Goal: Check status: Check status

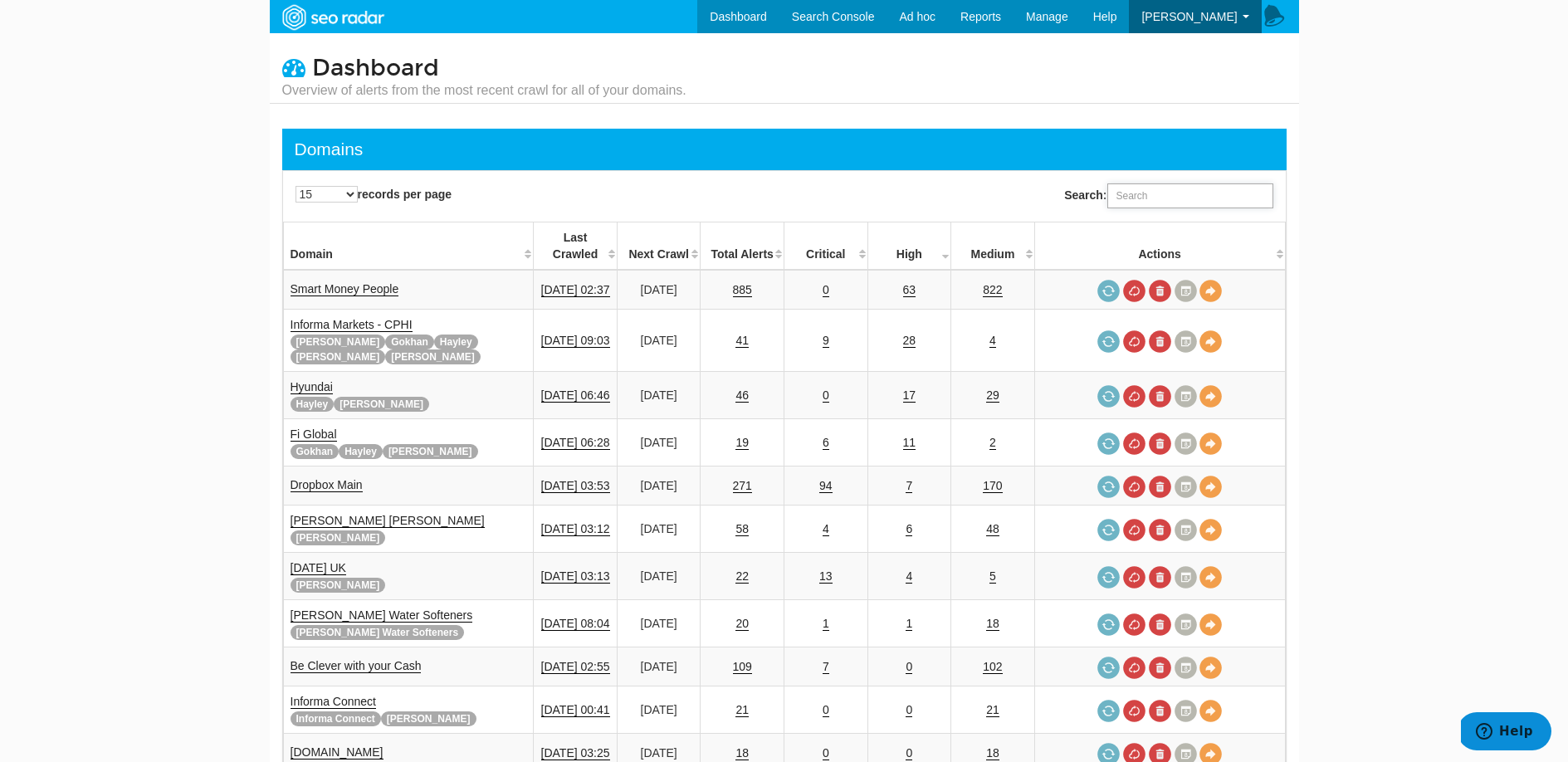
click at [1126, 190] on input "Search:" at bounding box center [1190, 195] width 166 height 25
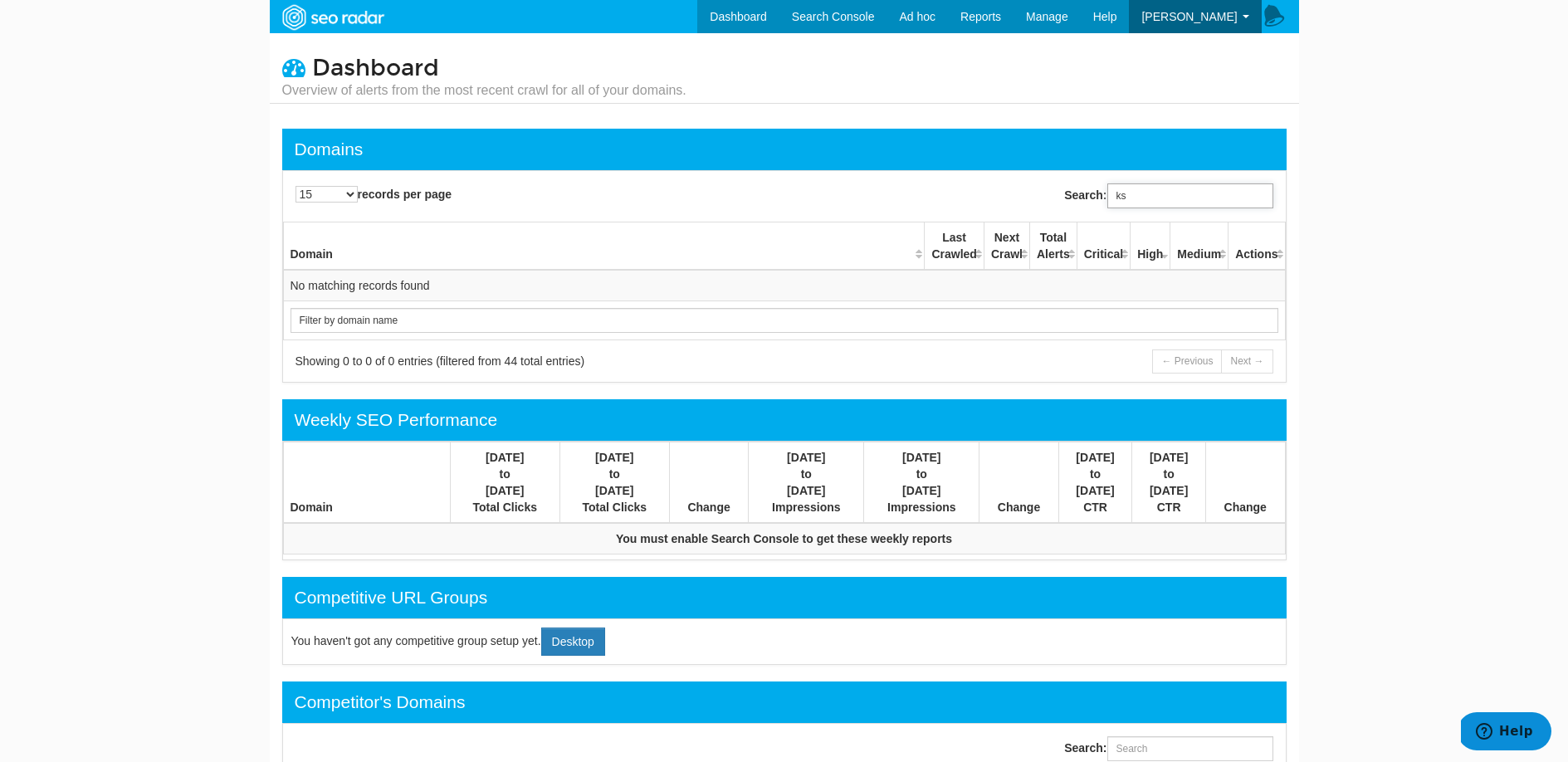
type input "k"
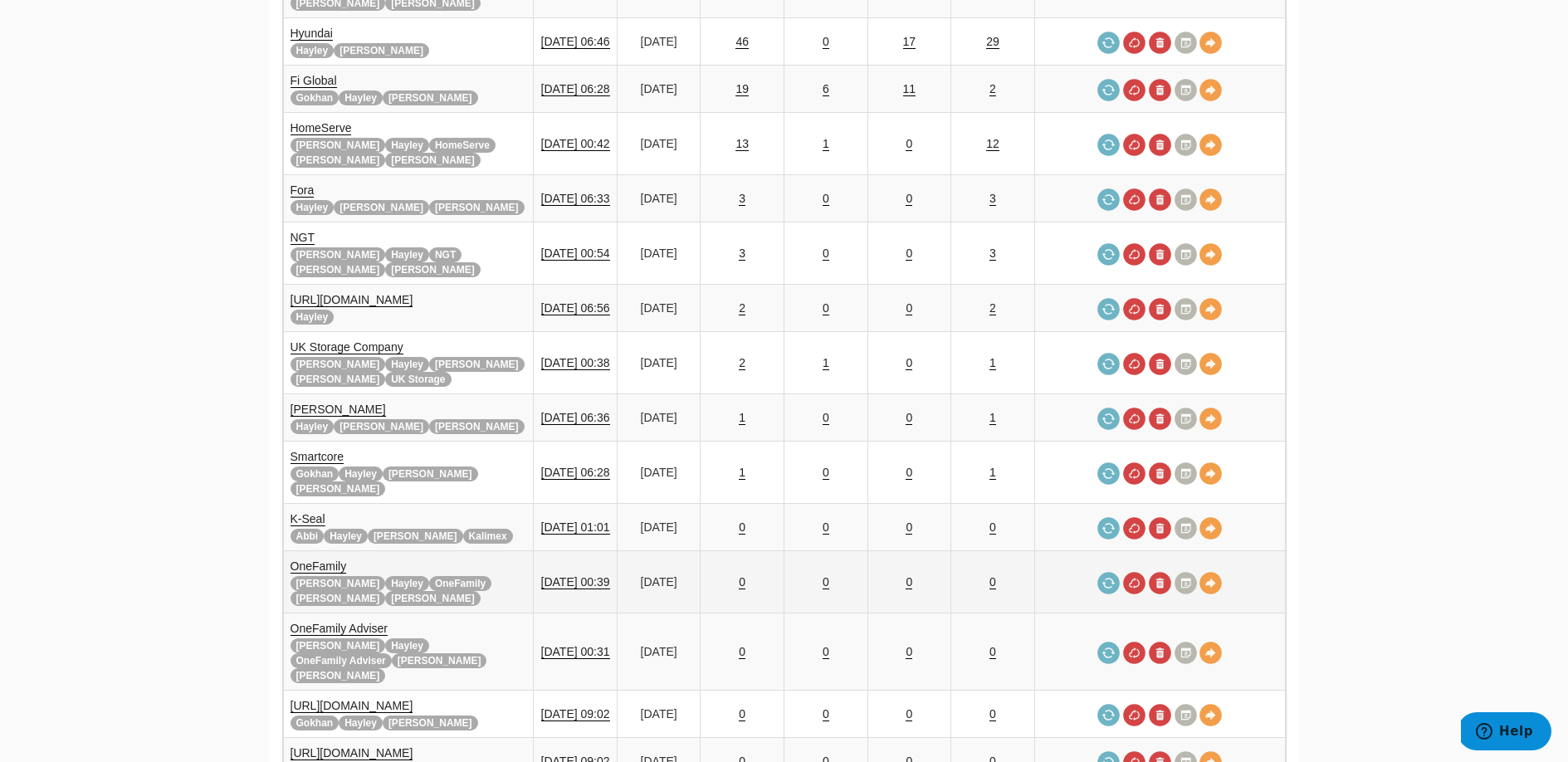
scroll to position [340, 0]
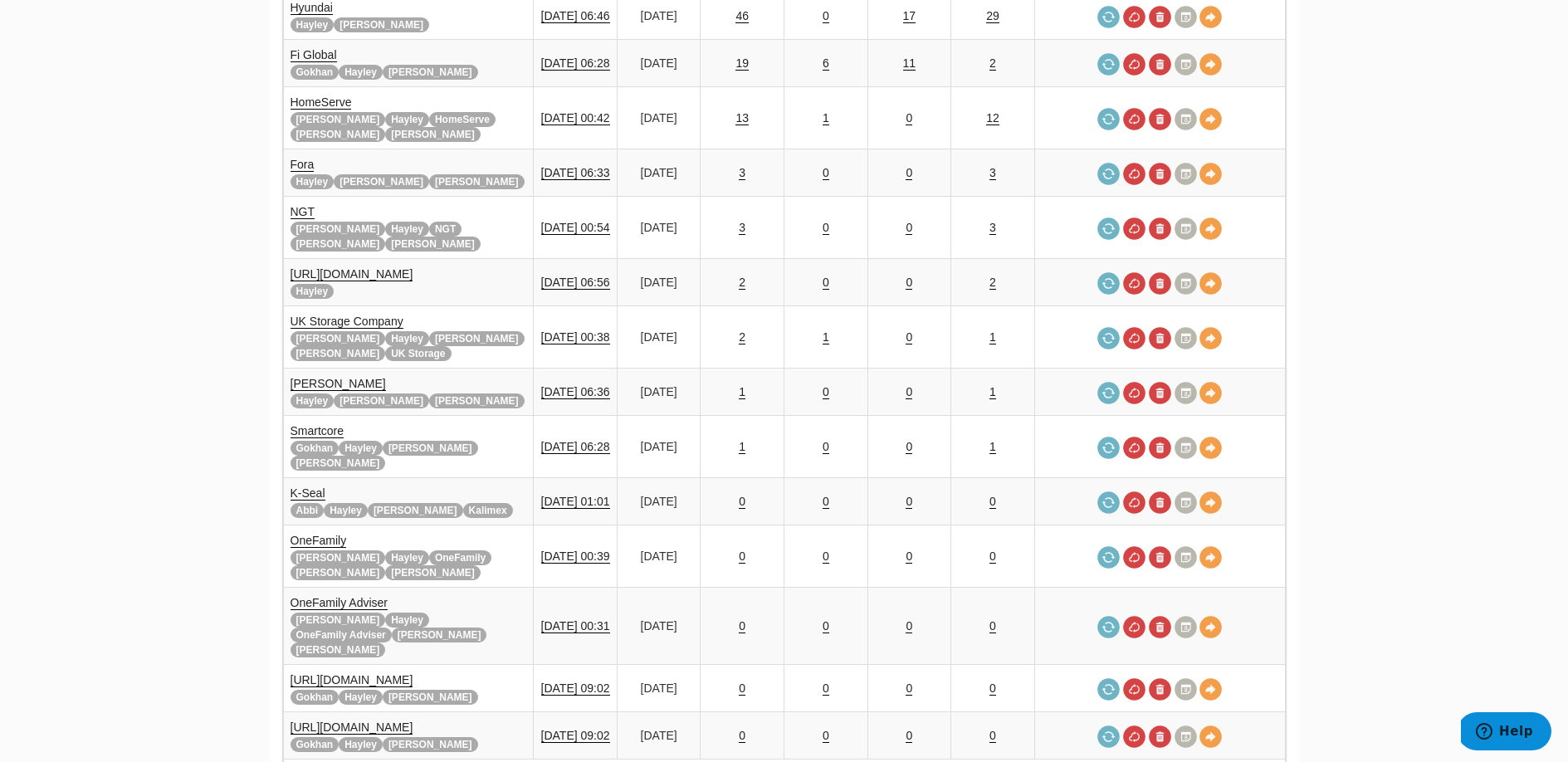
type input "hay"
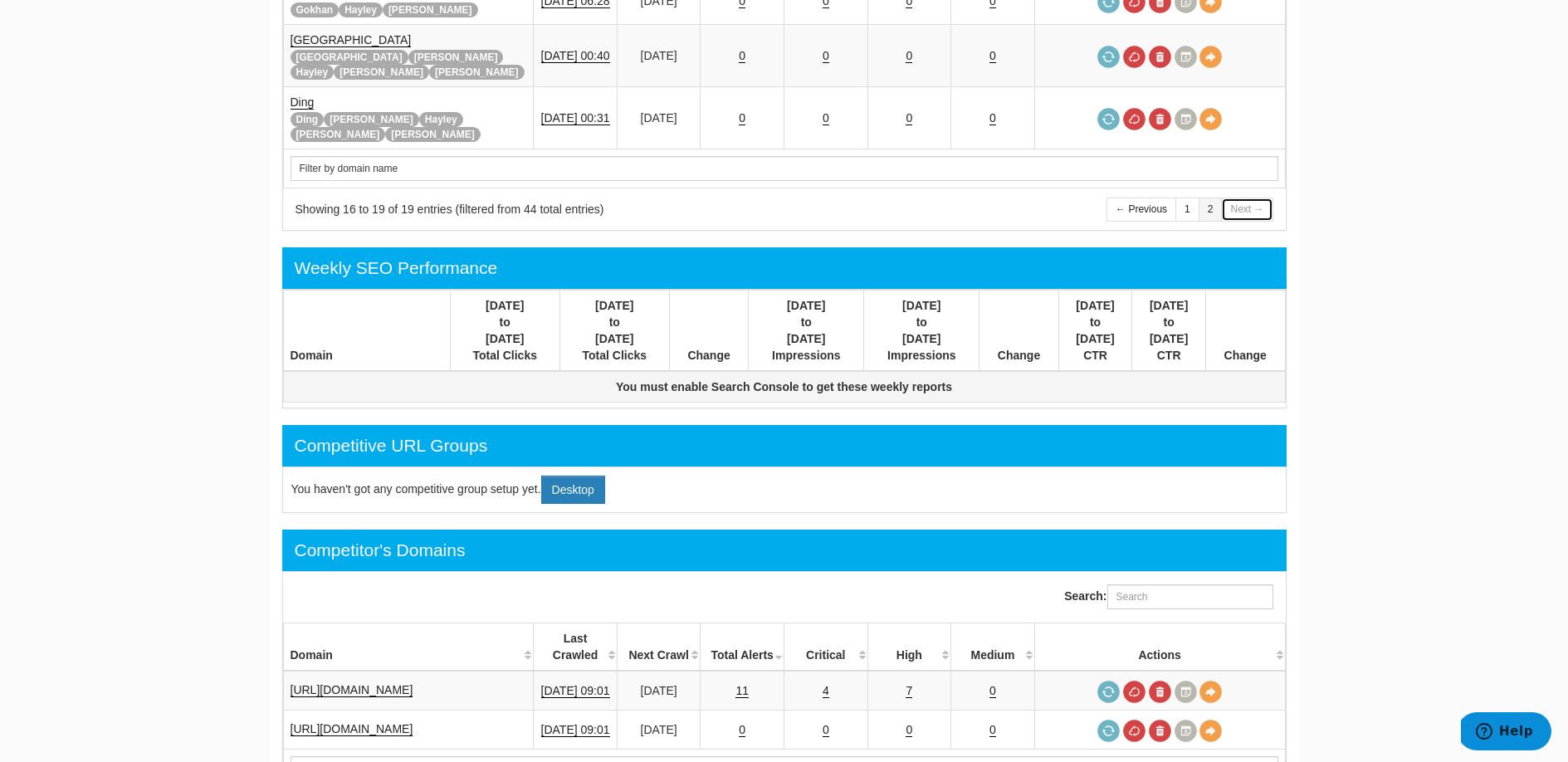
scroll to position [0, 0]
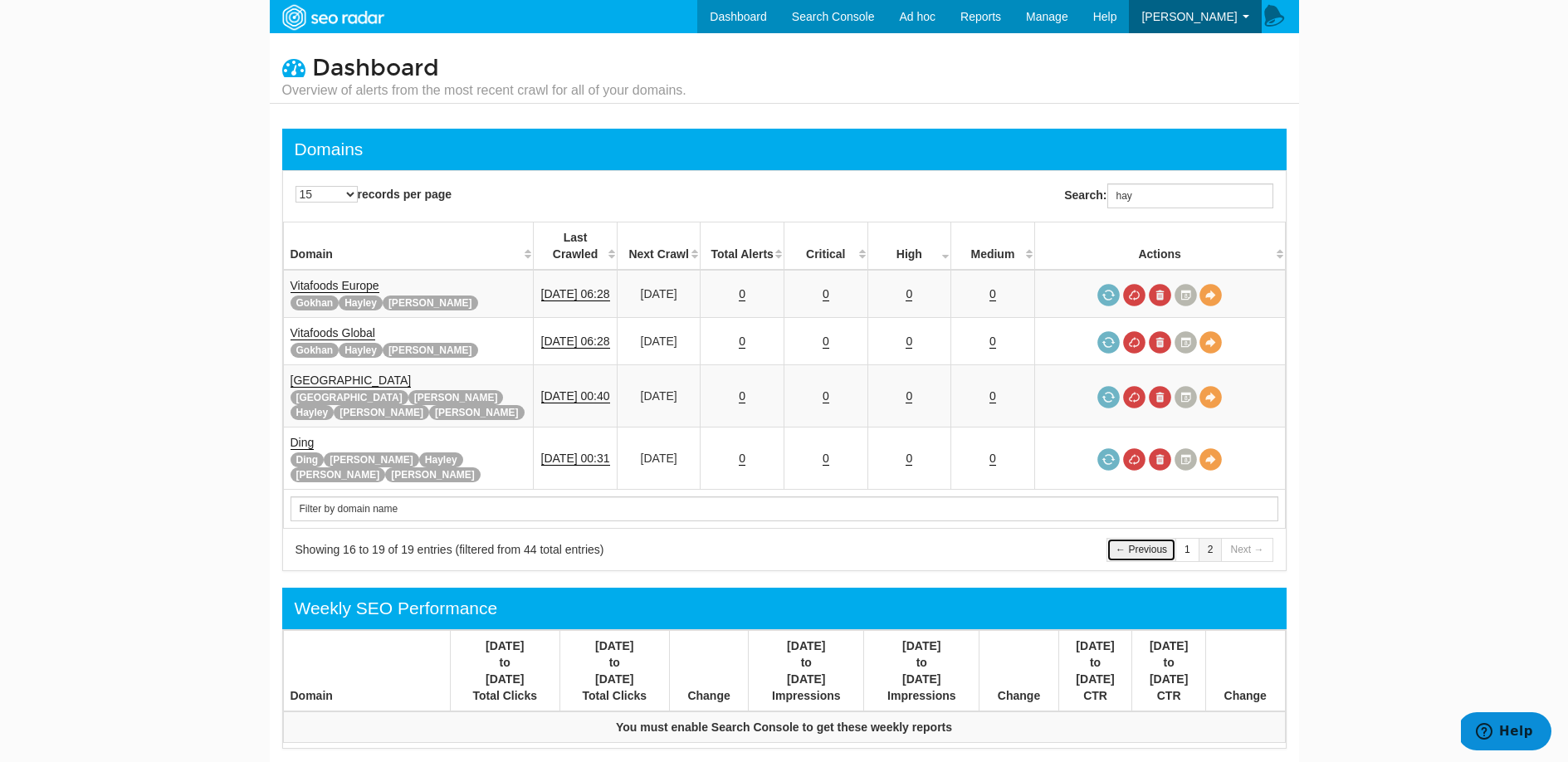
click at [1135, 538] on link "← Previous" at bounding box center [1141, 550] width 70 height 24
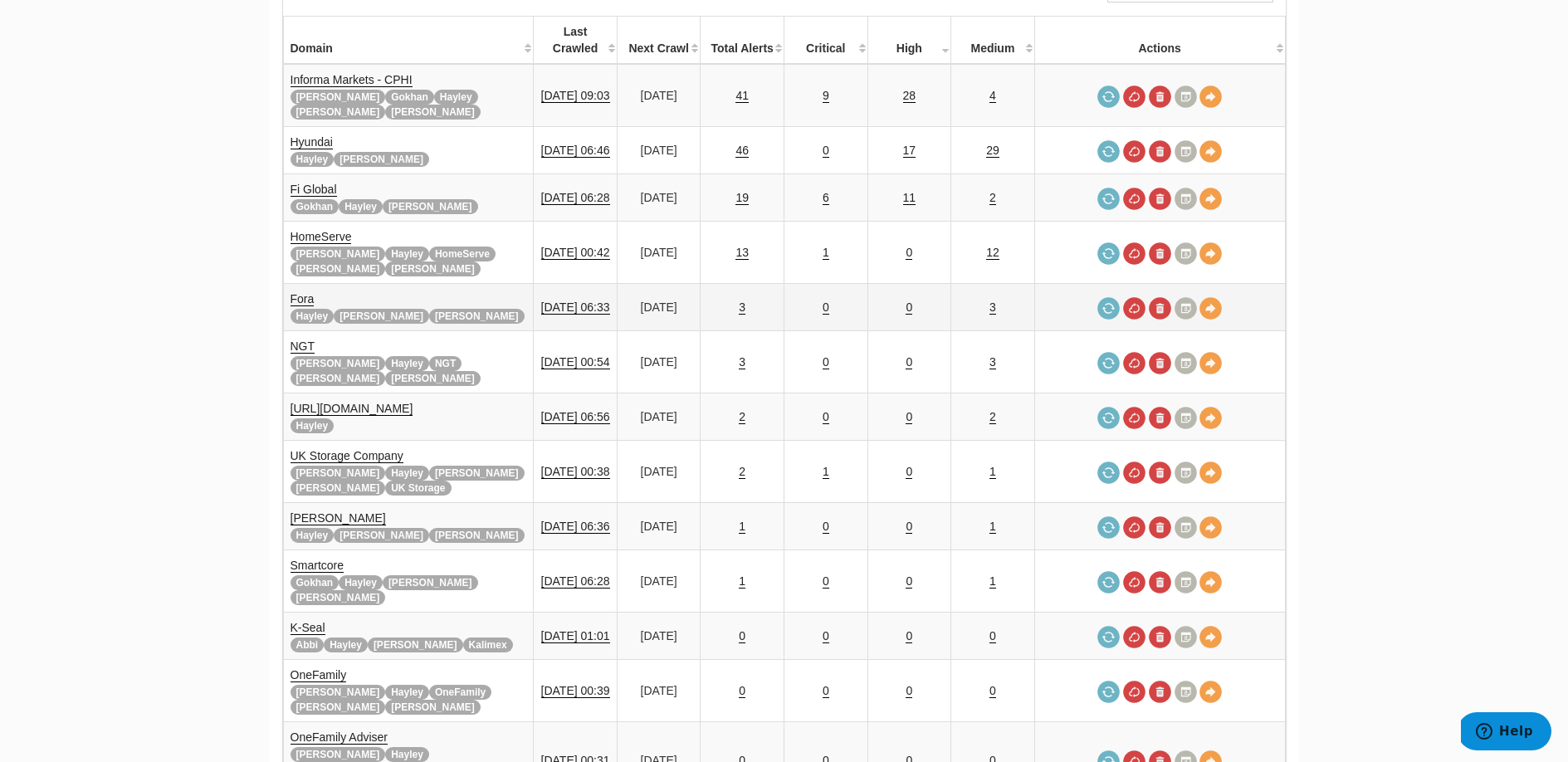
scroll to position [218, 0]
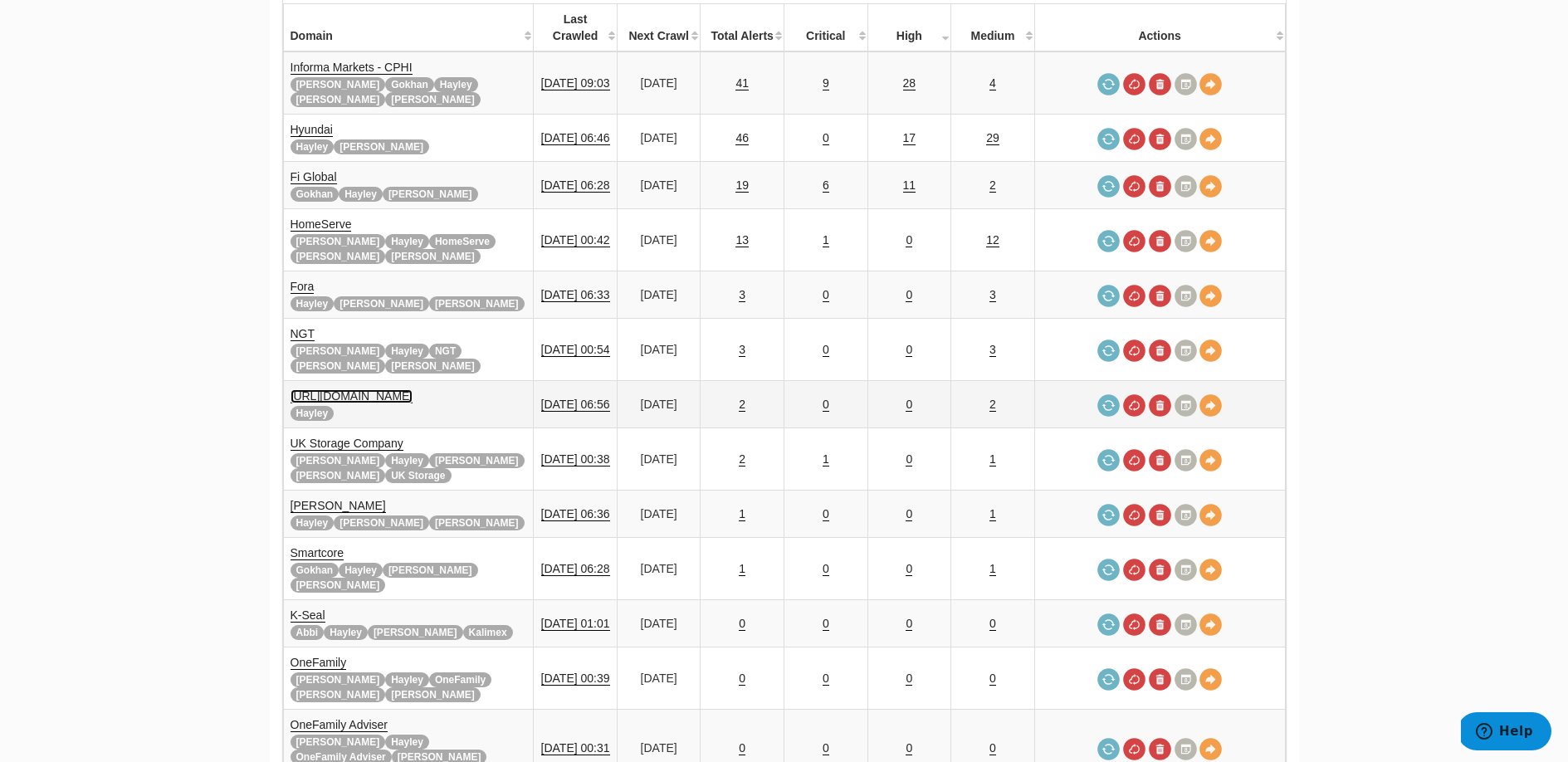
click at [351, 389] on link "[URL][DOMAIN_NAME]" at bounding box center [352, 396] width 123 height 14
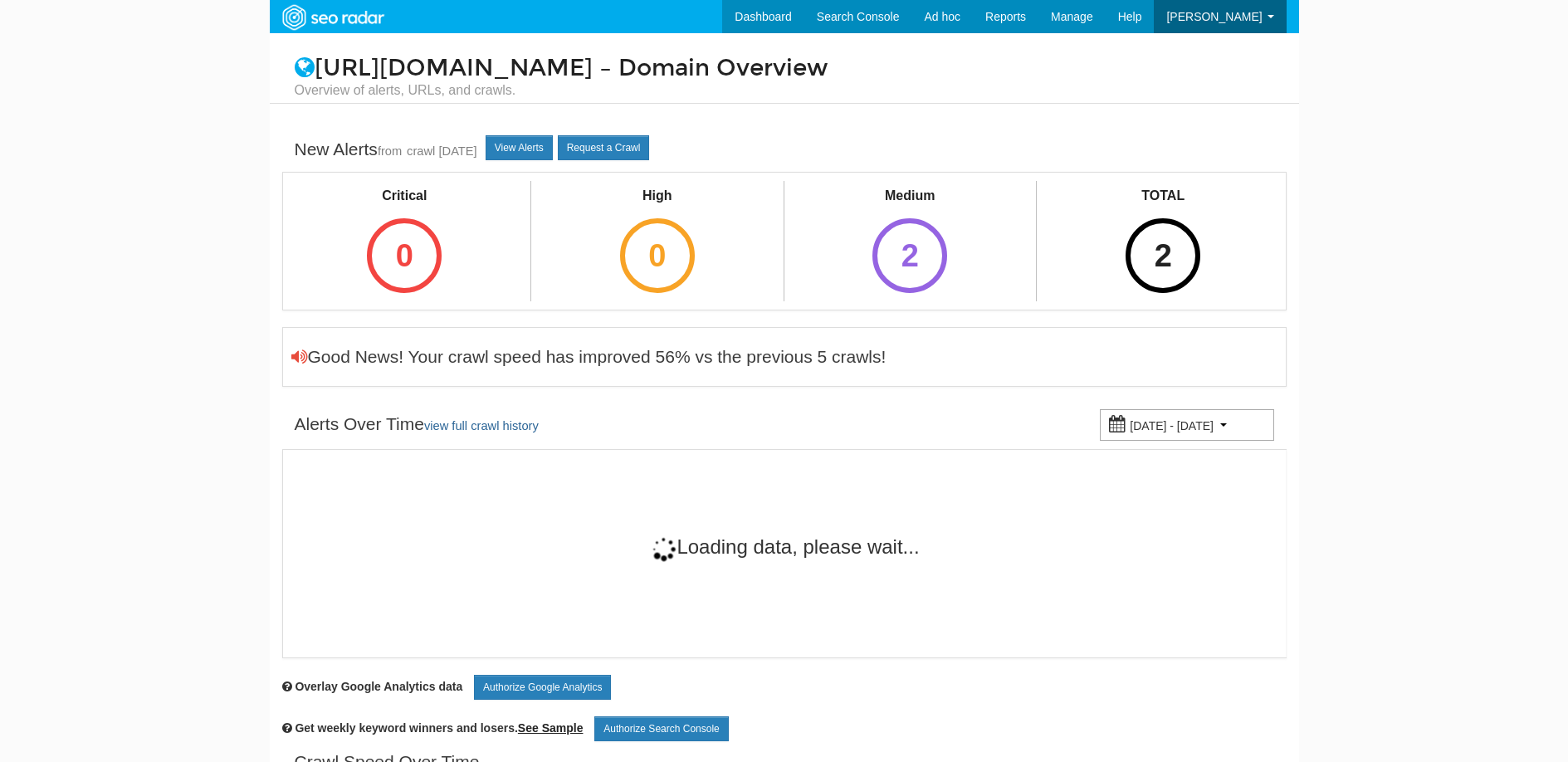
scroll to position [66, 0]
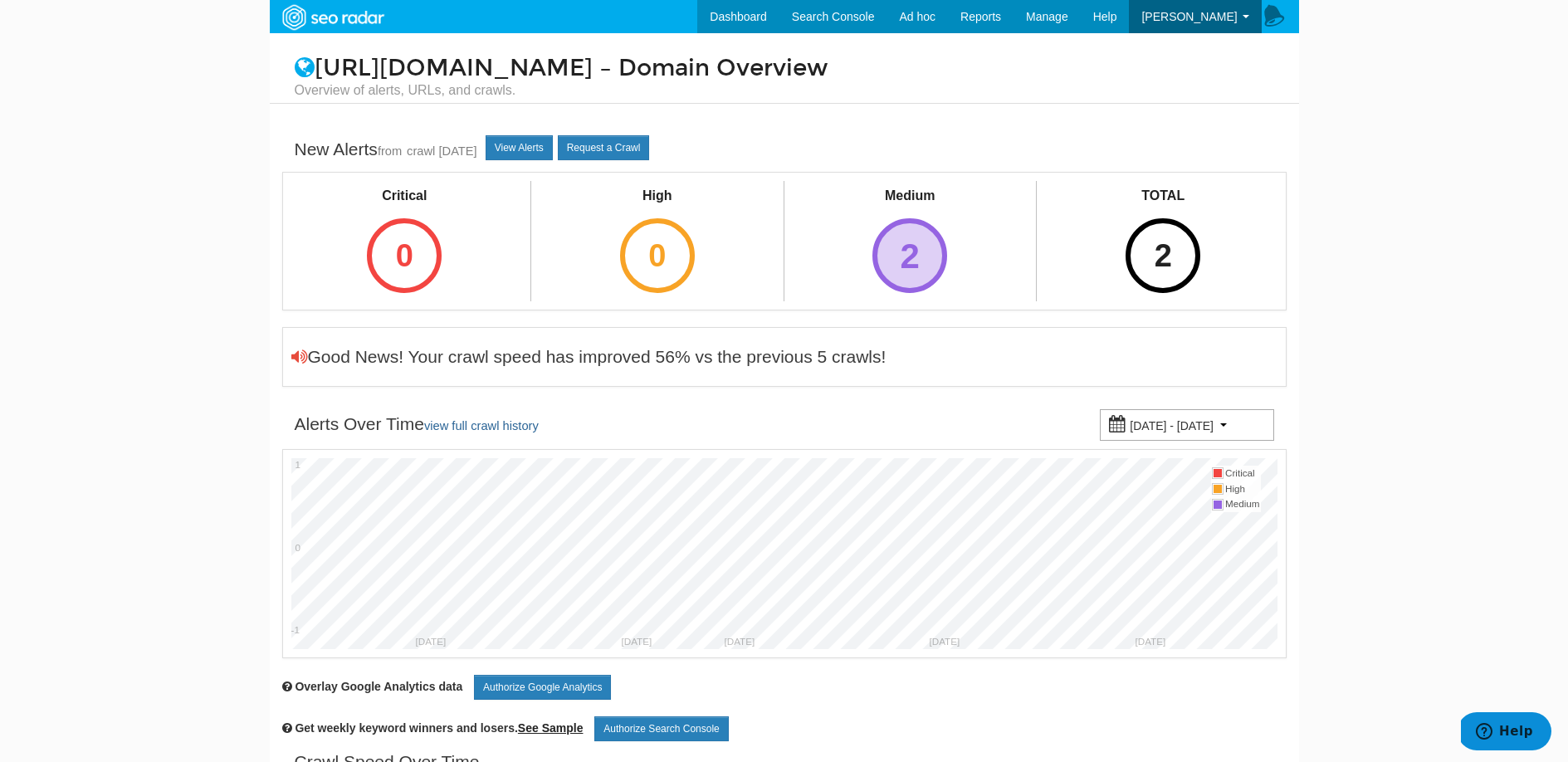
click at [930, 262] on div "2" at bounding box center [909, 255] width 75 height 75
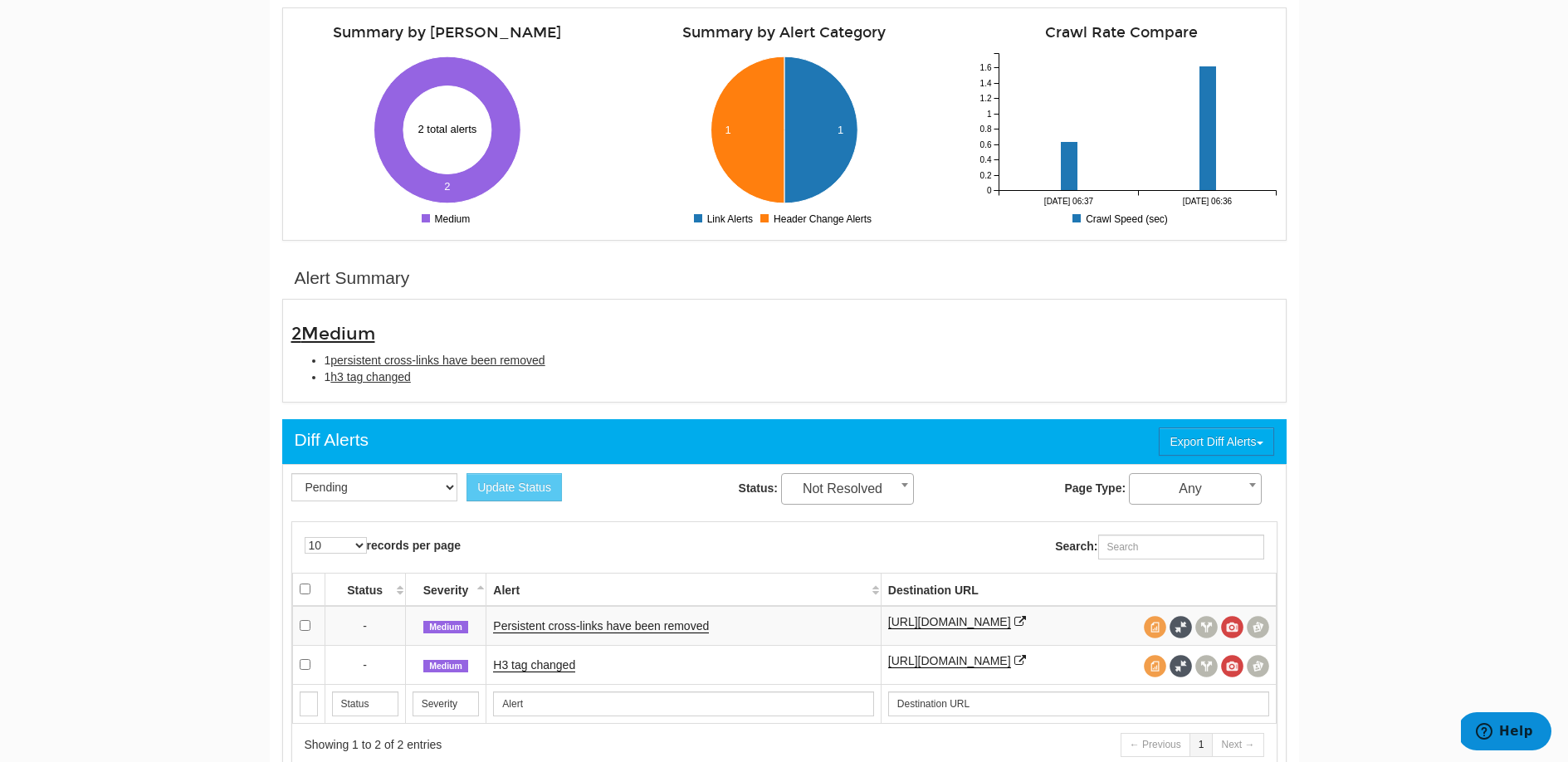
scroll to position [308, 0]
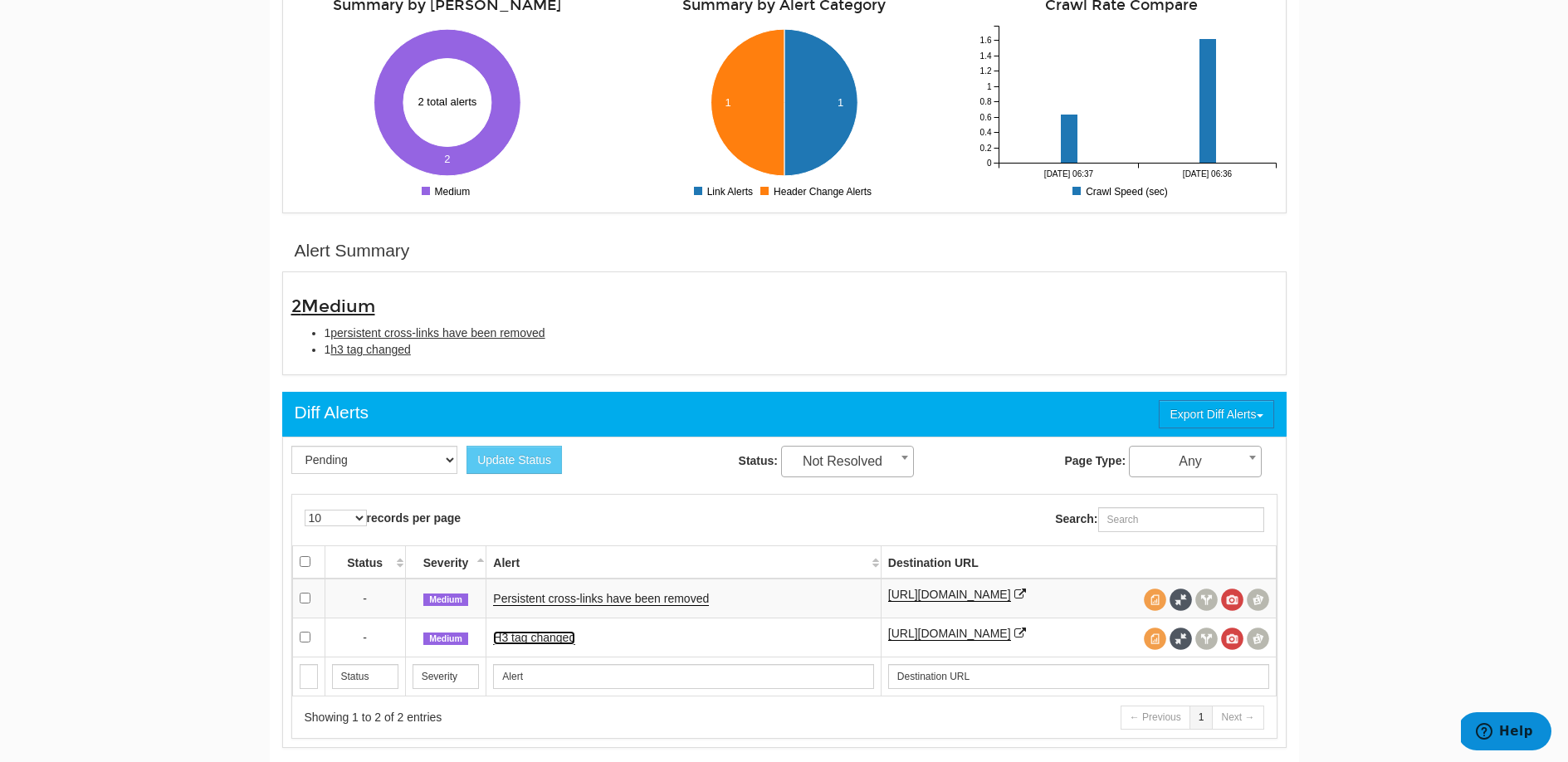
click at [553, 640] on link "H3 tag changed" at bounding box center [533, 637] width 82 height 14
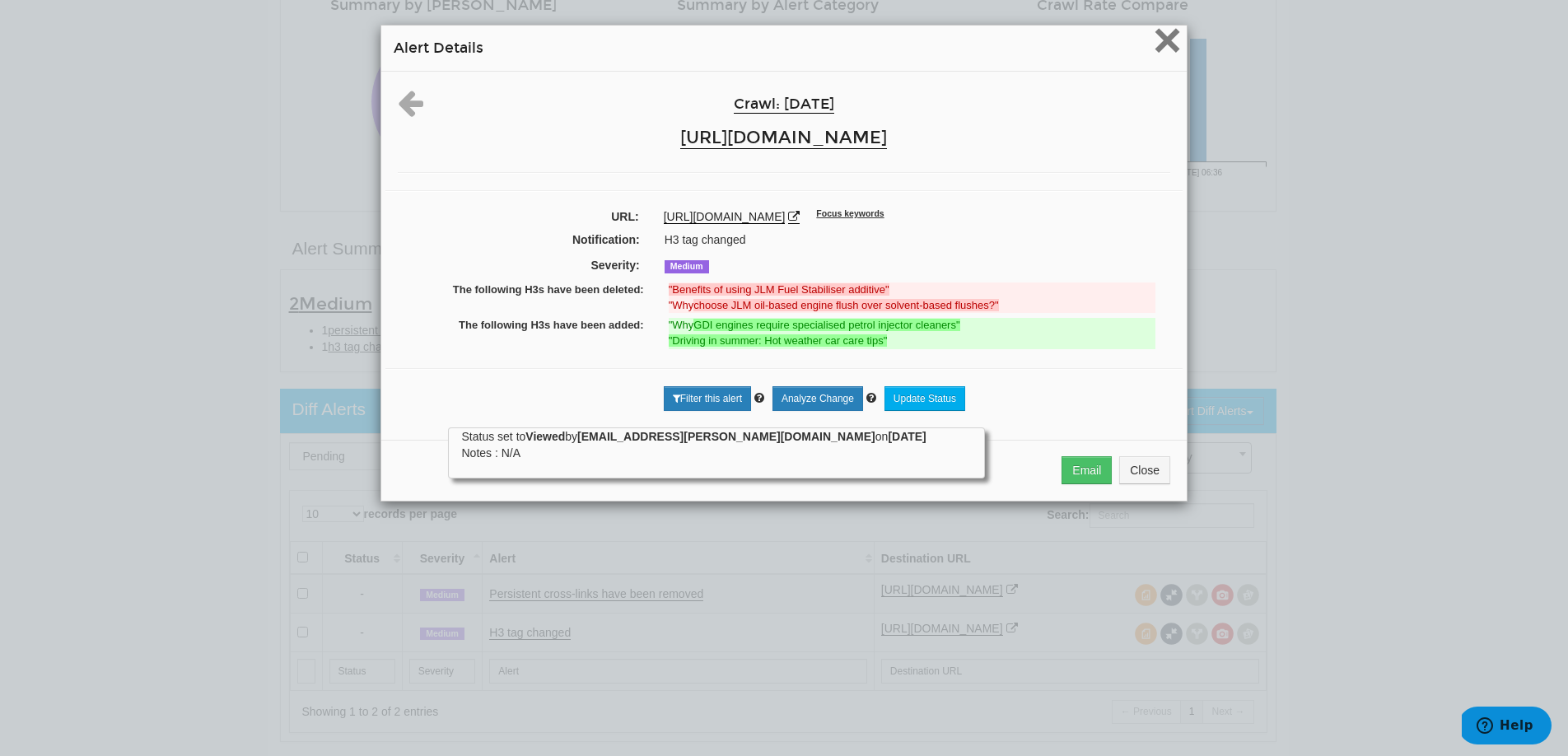
click at [1165, 50] on span "×" at bounding box center [1167, 39] width 29 height 55
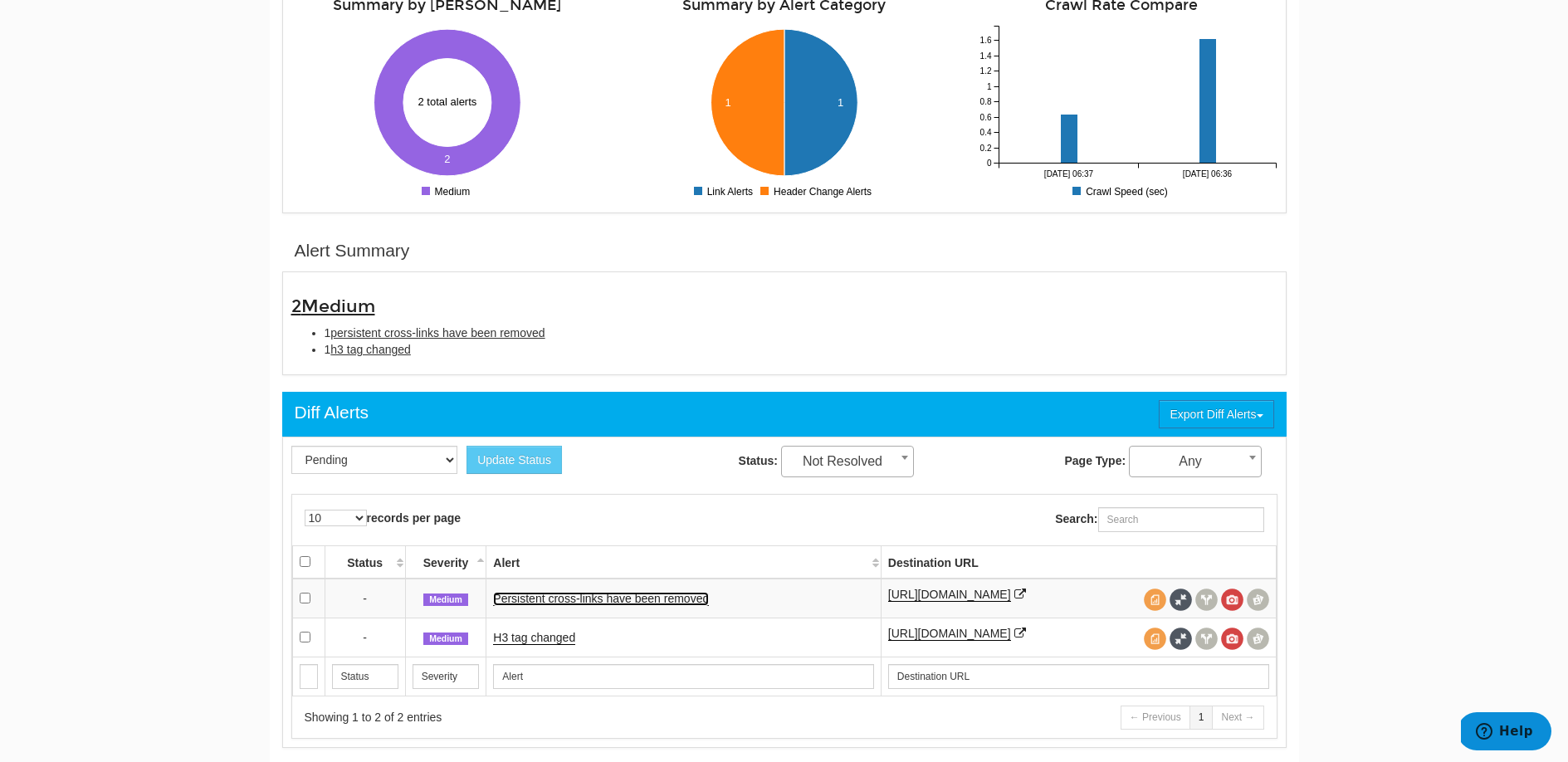
click at [660, 601] on link "Persistent cross-links have been removed" at bounding box center [600, 599] width 216 height 14
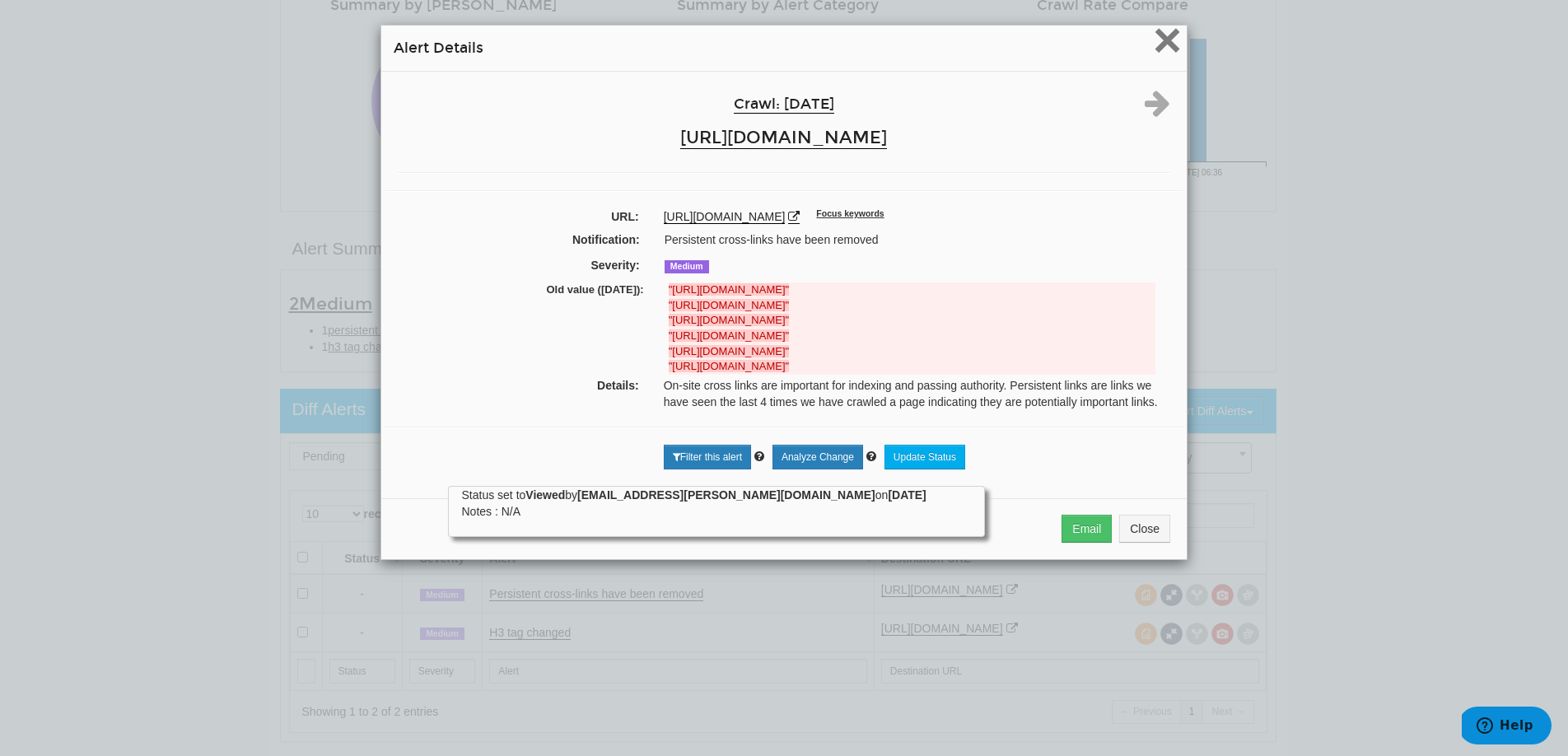
click at [1159, 54] on span "×" at bounding box center [1167, 39] width 29 height 55
